Goal: Check status: Check status

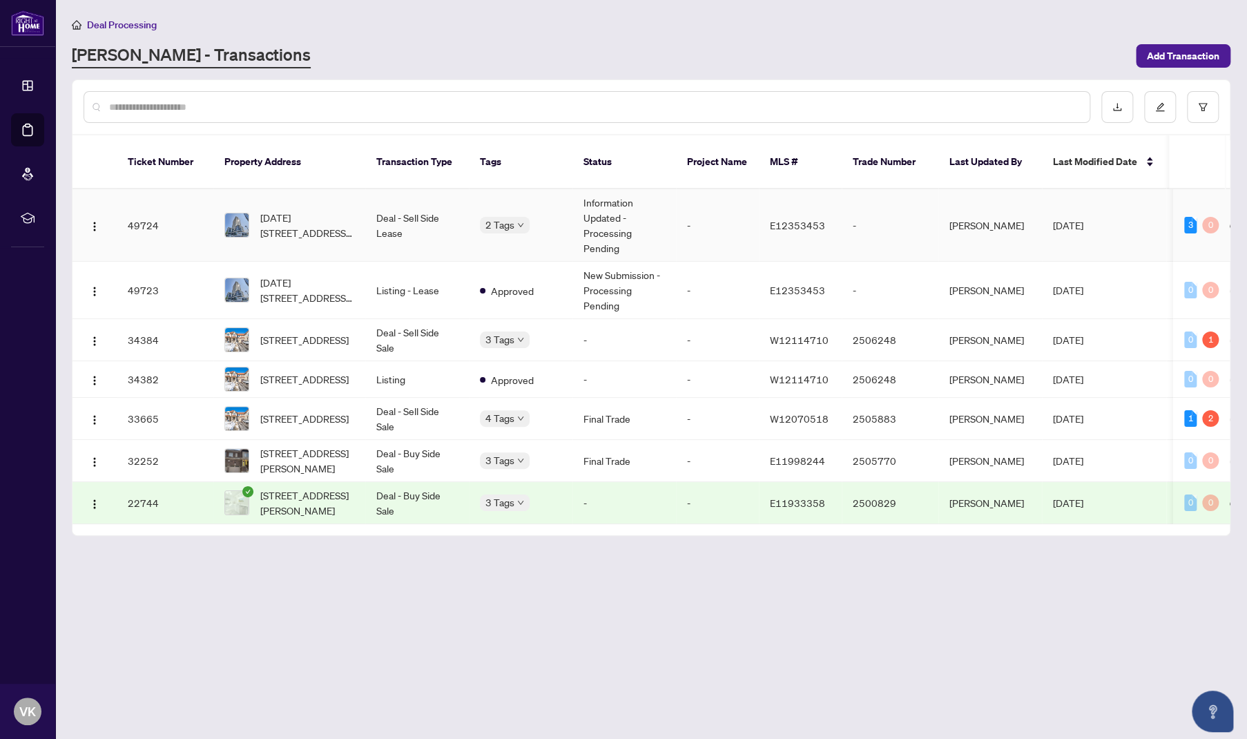
click at [607, 211] on td "Information Updated - Processing Pending" at bounding box center [625, 225] width 104 height 73
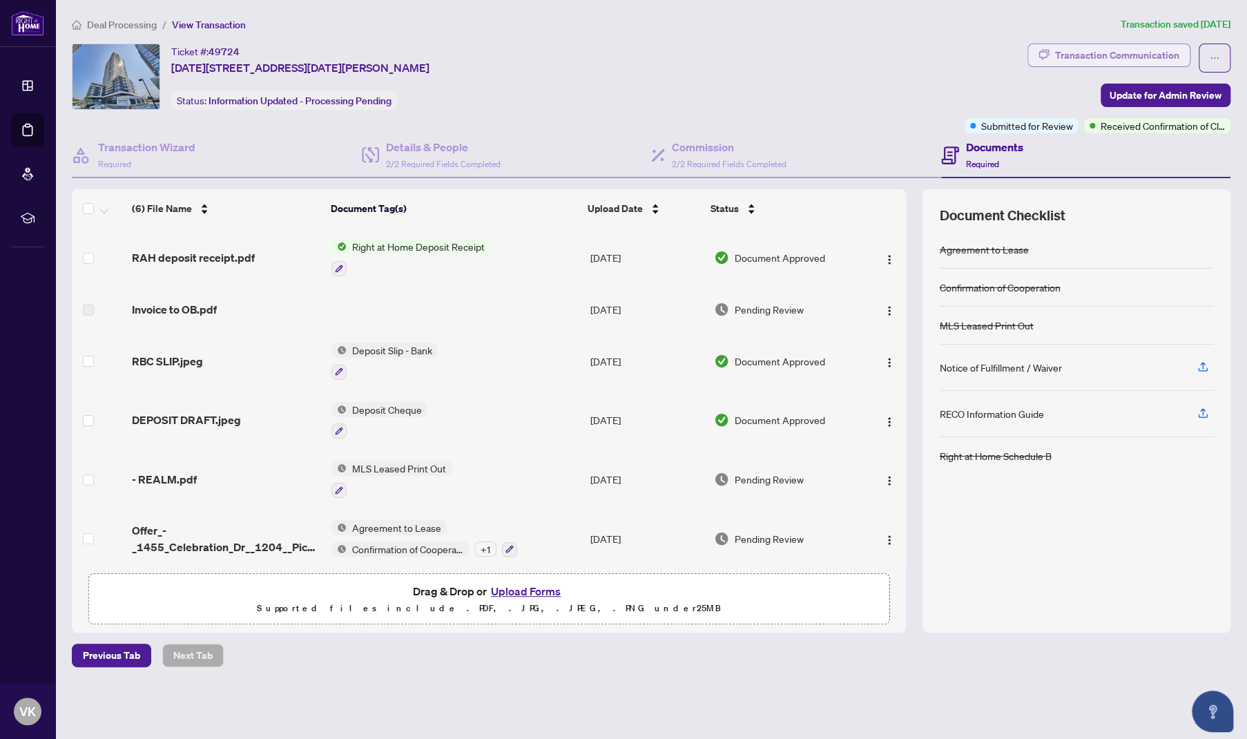
click at [1142, 50] on div "Transaction Communication" at bounding box center [1117, 55] width 124 height 22
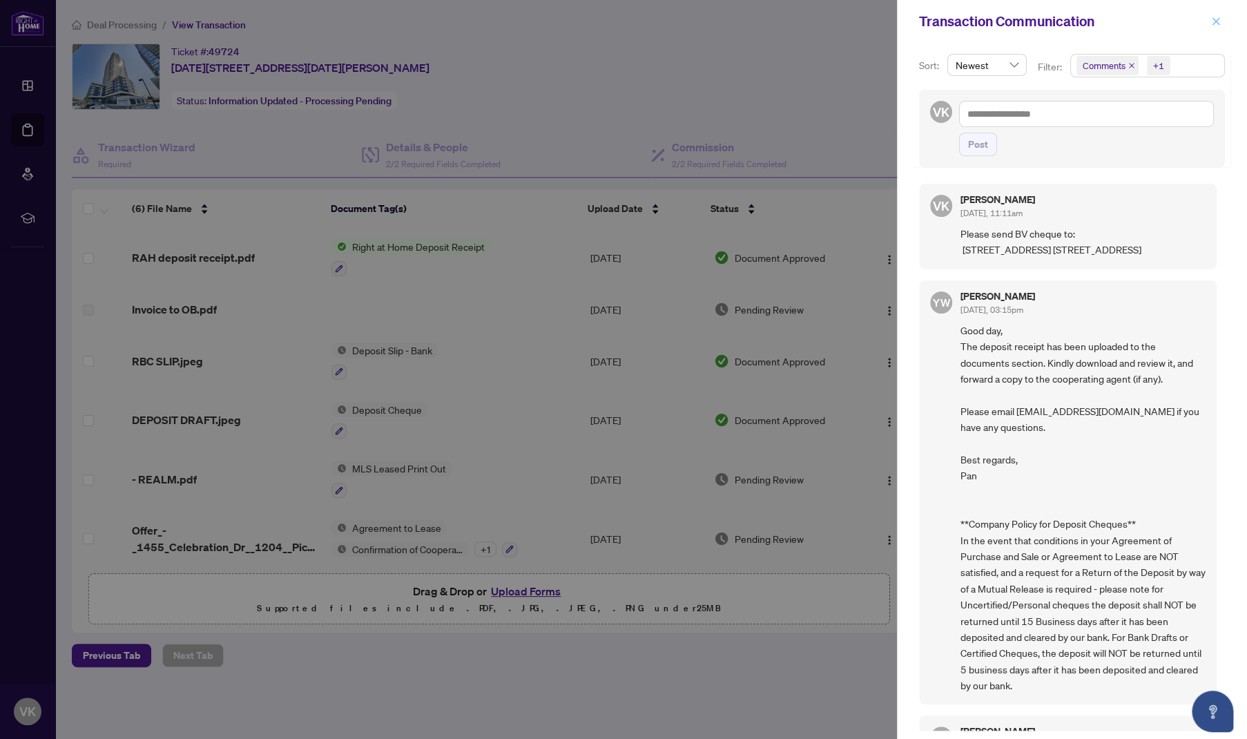
click at [1215, 26] on span "button" at bounding box center [1217, 21] width 10 height 22
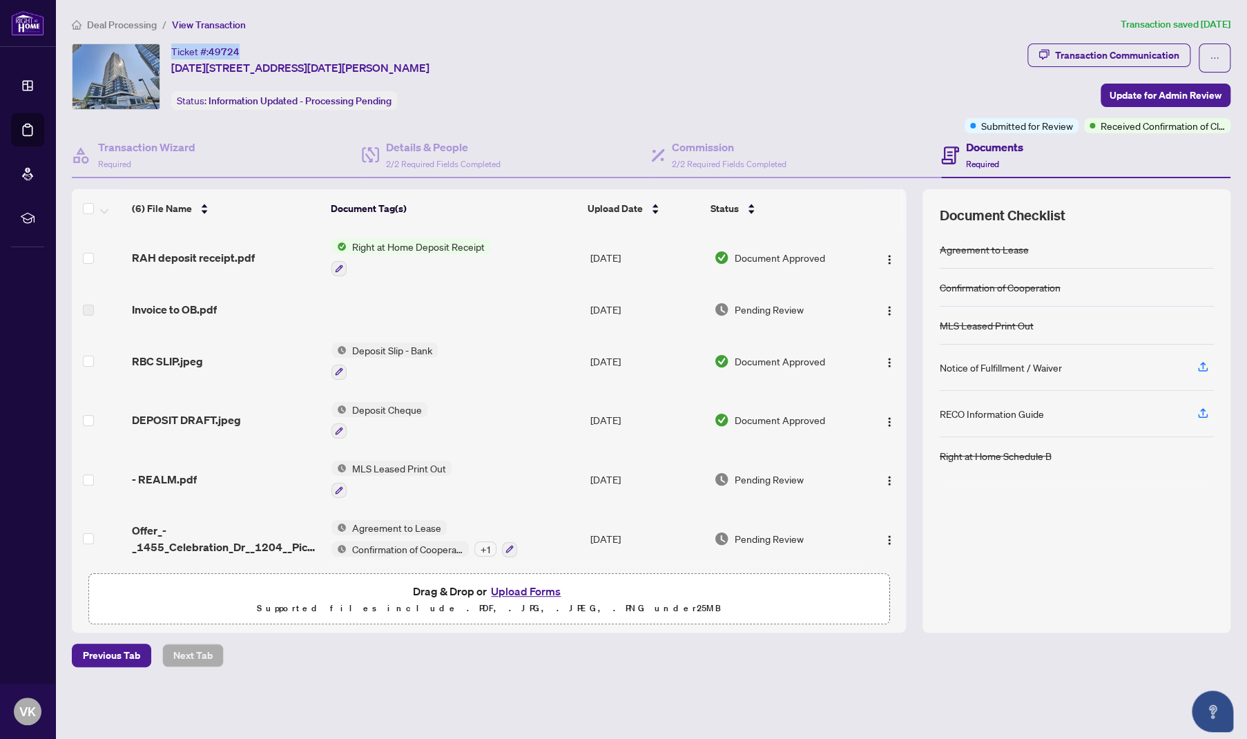
drag, startPoint x: 241, startPoint y: 46, endPoint x: 173, endPoint y: 51, distance: 67.9
click at [173, 51] on div "Ticket #: 49724 [DATE][STREET_ADDRESS][DATE][PERSON_NAME]" at bounding box center [300, 60] width 258 height 32
copy div "Ticket #: 49724"
click at [610, 75] on div "Ticket #: 49724 [DATE][STREET_ADDRESS][DATE][PERSON_NAME] Status: Information U…" at bounding box center [516, 77] width 888 height 66
